Goal: Task Accomplishment & Management: Use online tool/utility

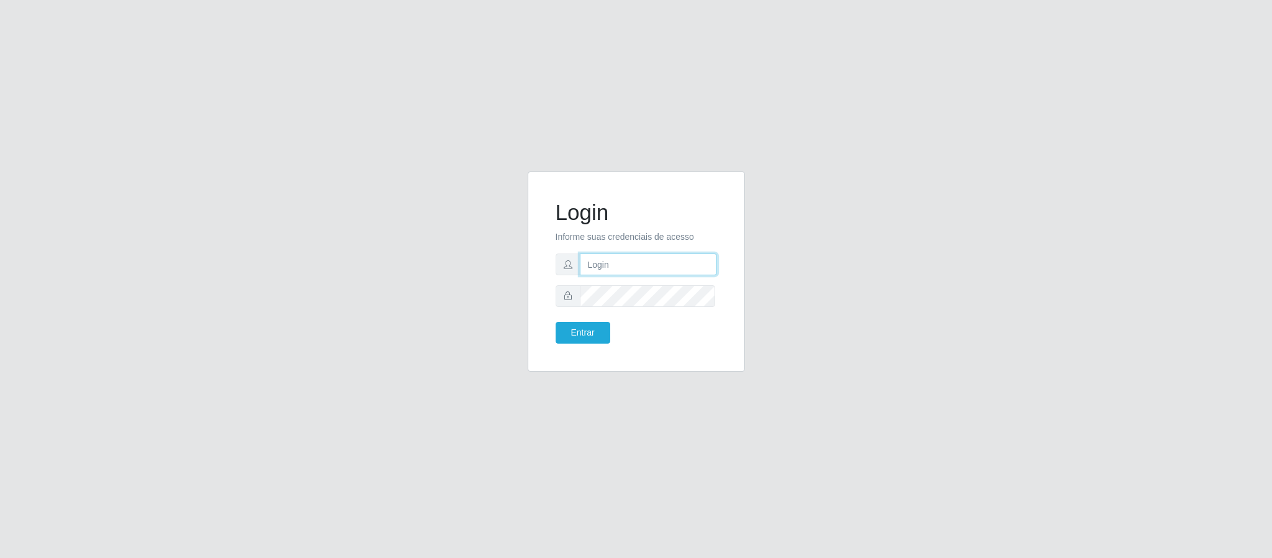
drag, startPoint x: 0, startPoint y: 0, endPoint x: 646, endPoint y: 256, distance: 695.2
click at [646, 256] on input "text" at bounding box center [648, 264] width 137 height 22
type input "[PERSON_NAME]"
click at [556, 322] on button "Entrar" at bounding box center [583, 333] width 55 height 22
click at [572, 336] on button "Entrar" at bounding box center [583, 333] width 55 height 22
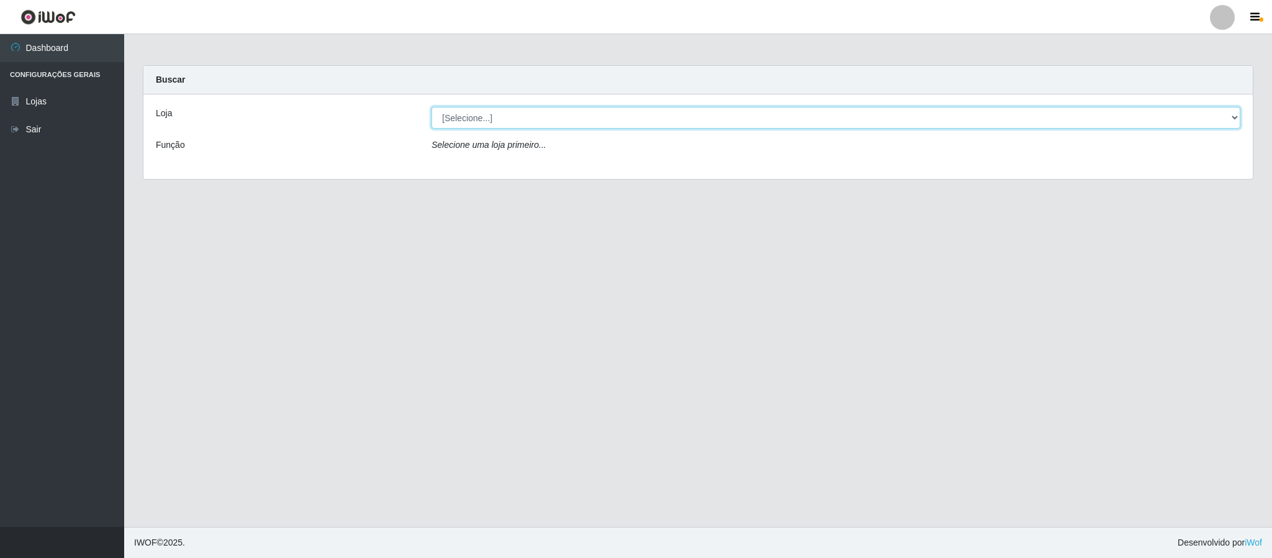
click at [1233, 116] on select "[Selecione...] Queiroz Atacadão - Coophab" at bounding box center [836, 118] width 809 height 22
select select "463"
click at [432, 107] on select "[Selecione...] Queiroz Atacadão - Coophab" at bounding box center [836, 118] width 809 height 22
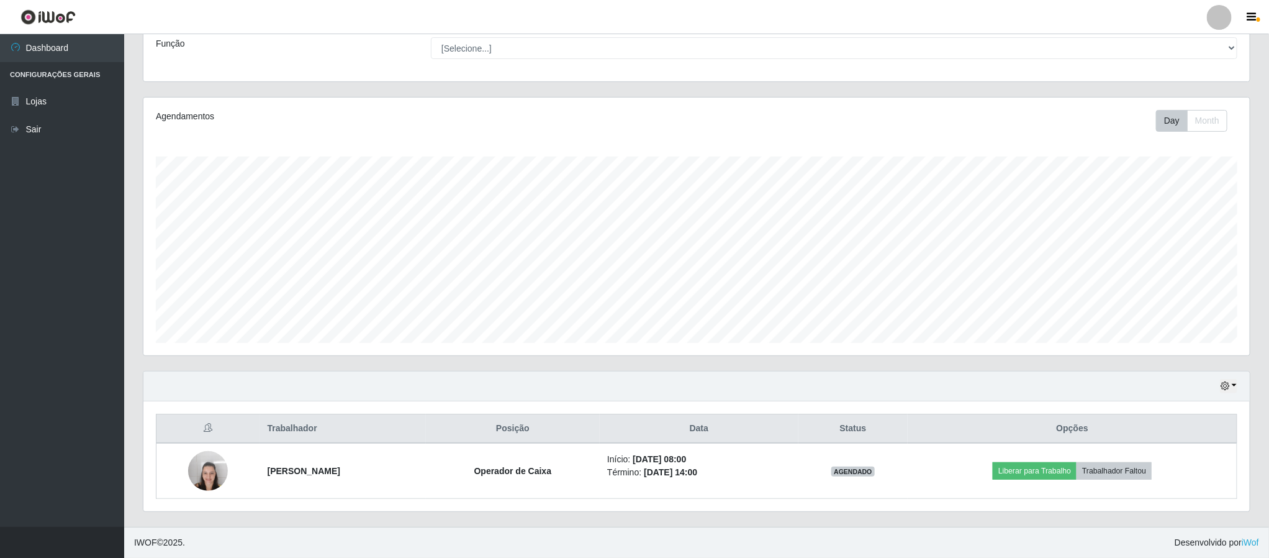
scroll to position [105, 0]
